Goal: Navigation & Orientation: Find specific page/section

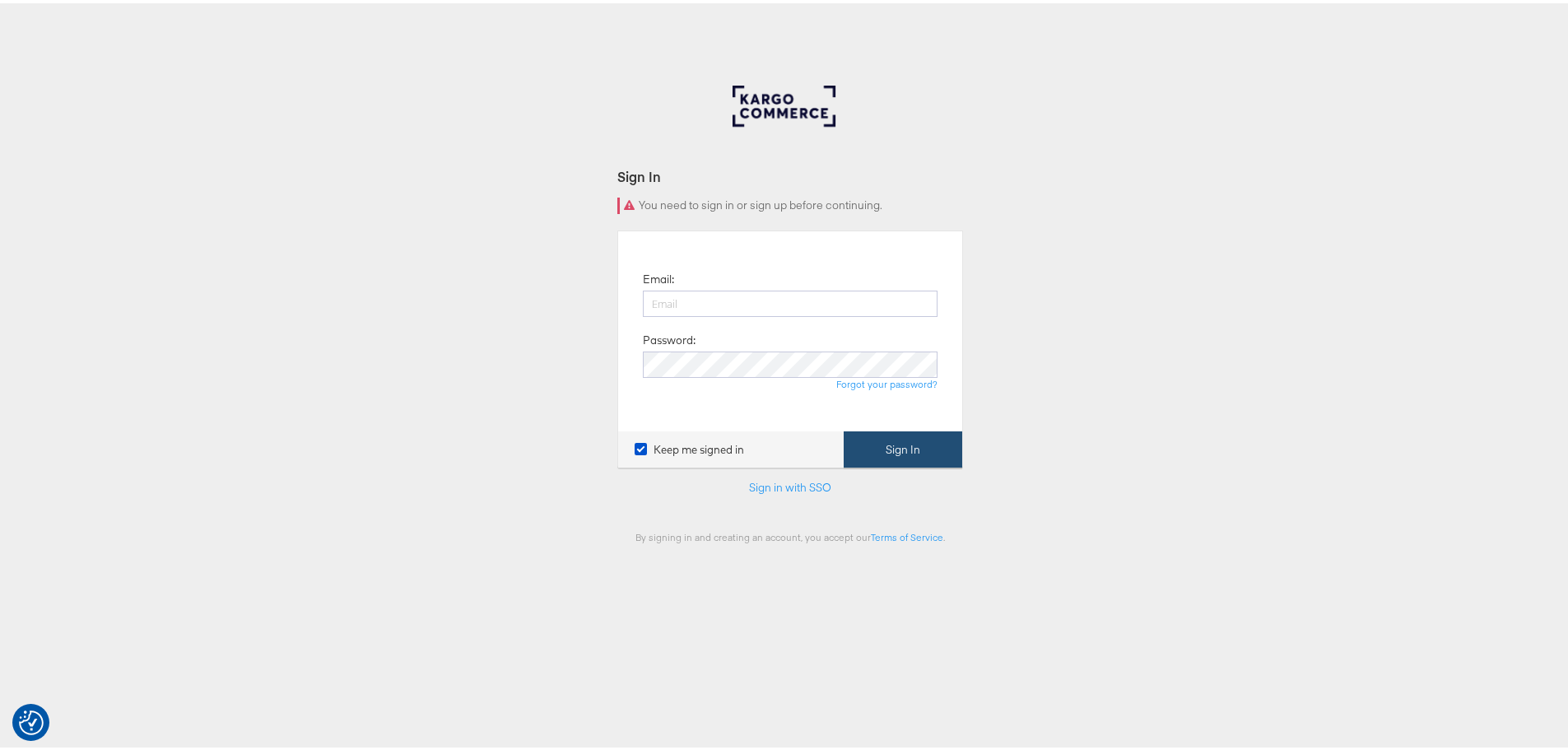
type input "mdudek@blockandtam.com"
click at [894, 449] on button "Sign In" at bounding box center [903, 446] width 119 height 37
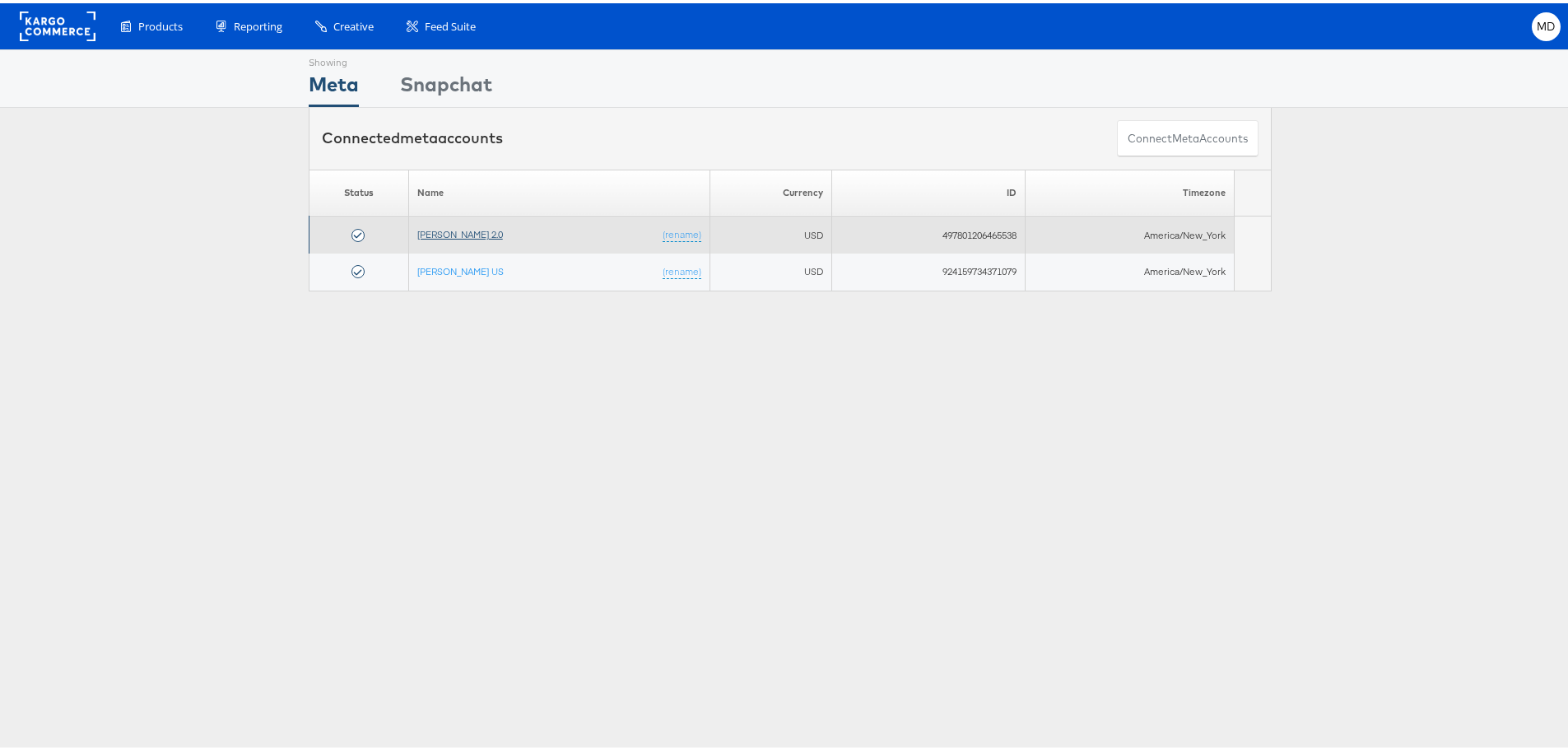
click at [461, 234] on link "[PERSON_NAME] 2.0" at bounding box center [460, 230] width 86 height 12
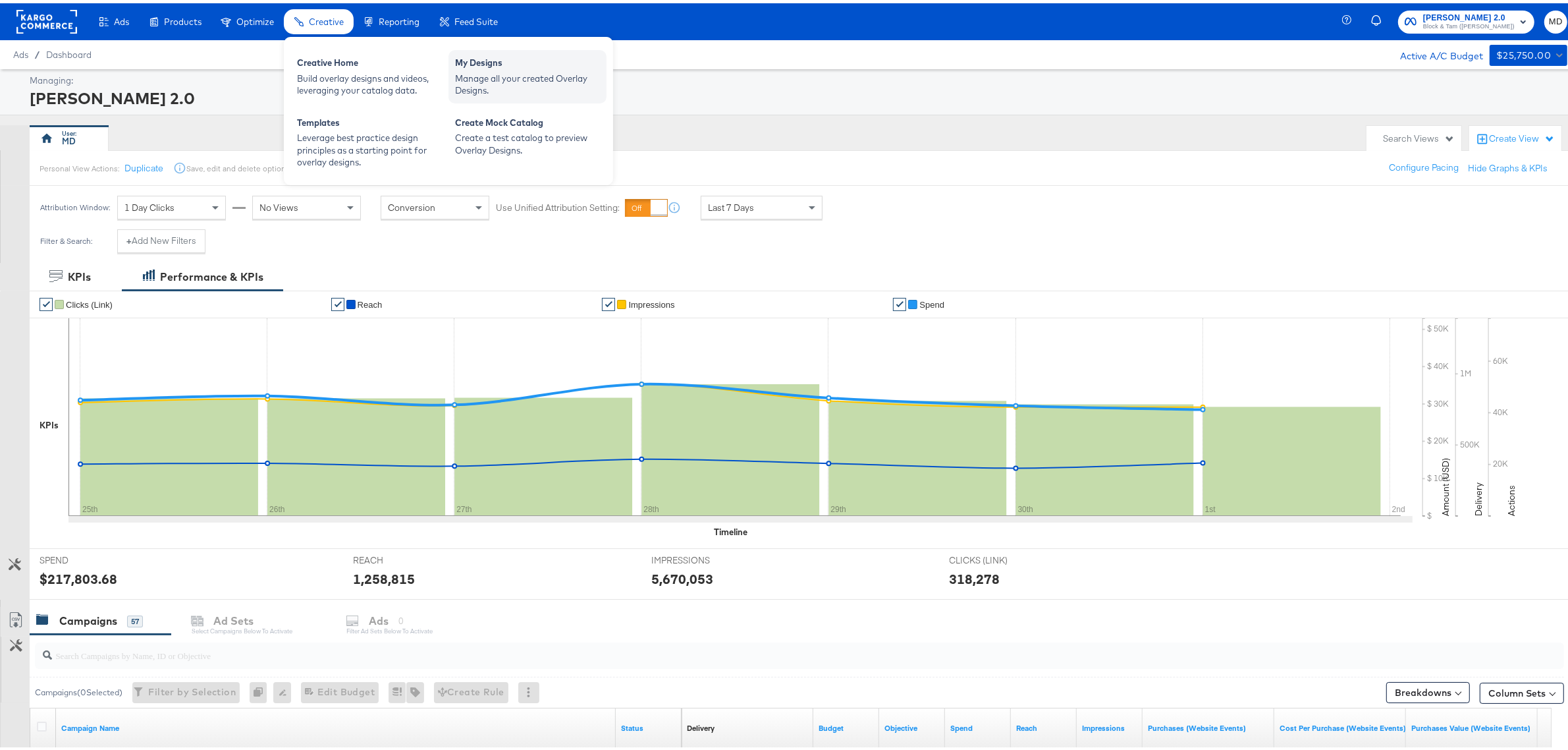
click at [513, 67] on div "My Designs" at bounding box center [527, 61] width 145 height 16
